Goal: Check status: Check status

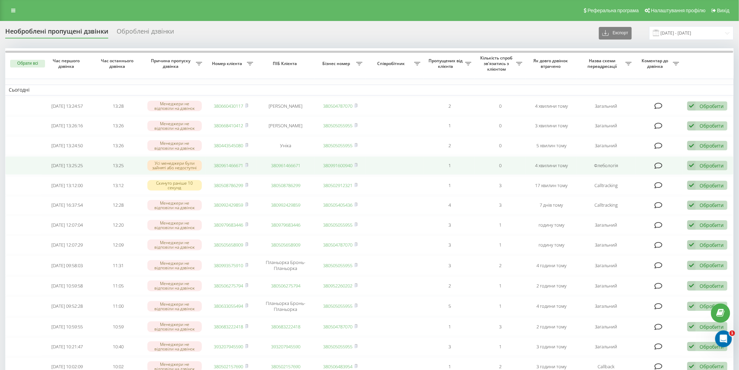
click at [245, 163] on span "380961466671" at bounding box center [231, 165] width 34 height 6
click at [248, 163] on icon at bounding box center [246, 165] width 3 height 4
click at [248, 165] on icon at bounding box center [246, 165] width 3 height 4
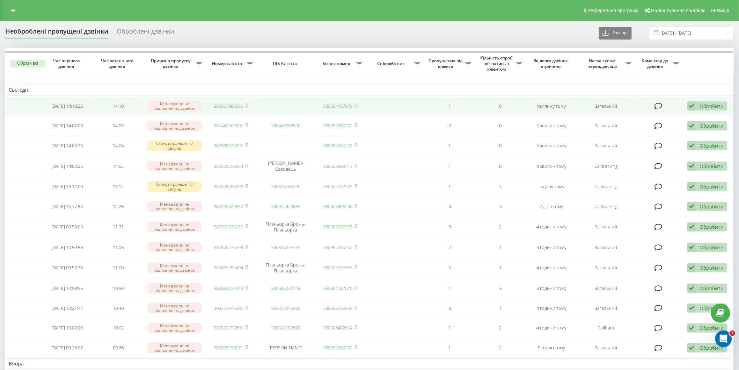
click at [267, 114] on td at bounding box center [286, 106] width 58 height 19
